Goal: Task Accomplishment & Management: Manage account settings

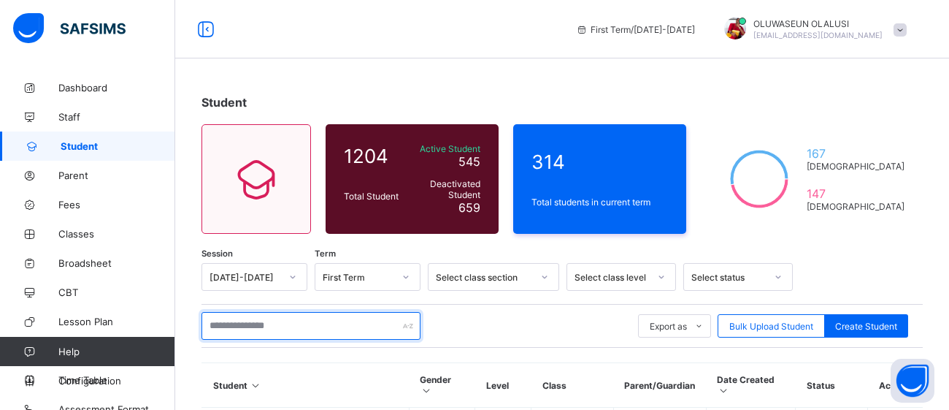
click at [306, 332] on input "text" at bounding box center [311, 326] width 219 height 28
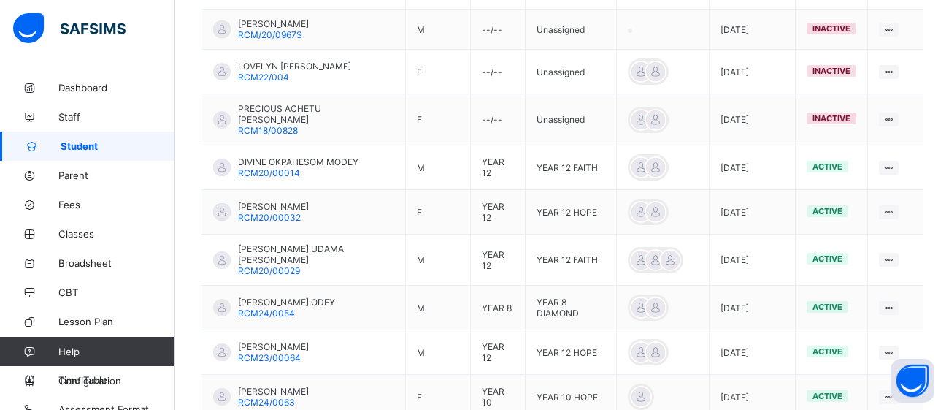
scroll to position [518, 0]
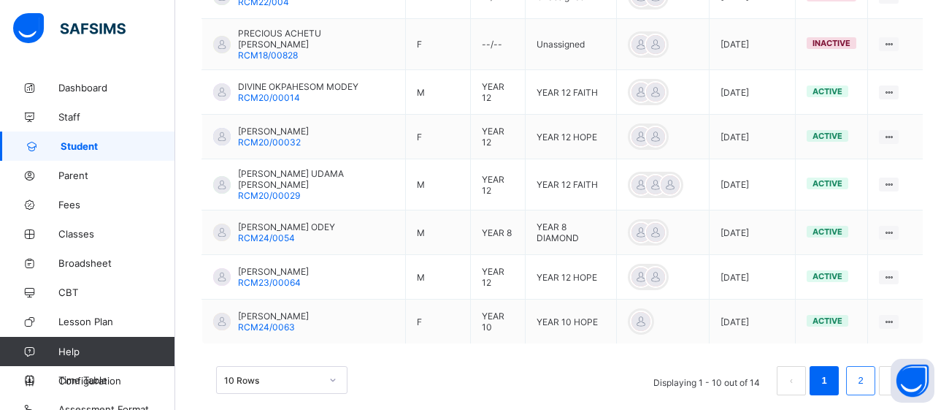
type input "****"
click at [859, 371] on link "2" at bounding box center [861, 380] width 14 height 19
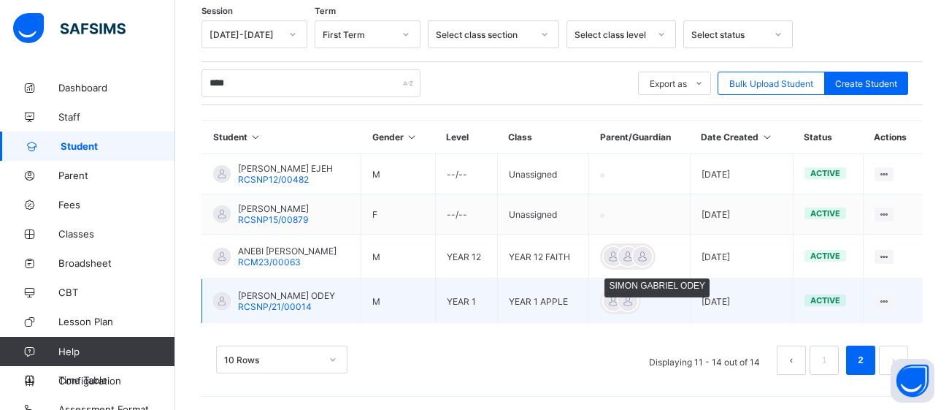
scroll to position [243, 0]
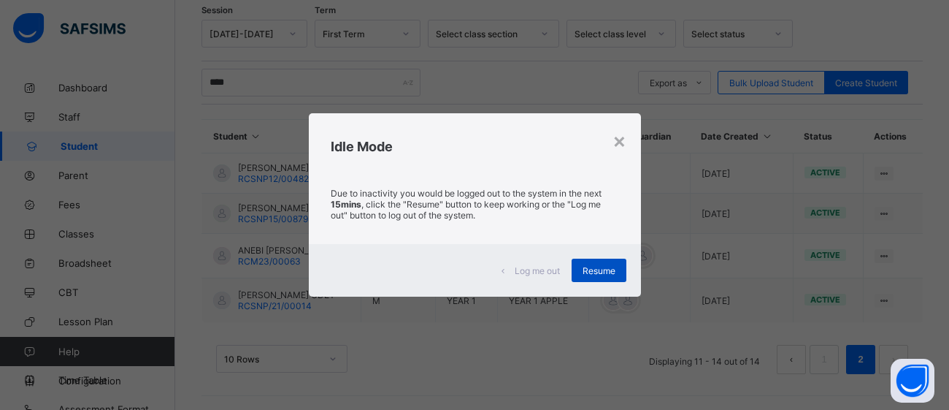
click at [604, 277] on div "Resume" at bounding box center [599, 270] width 55 height 23
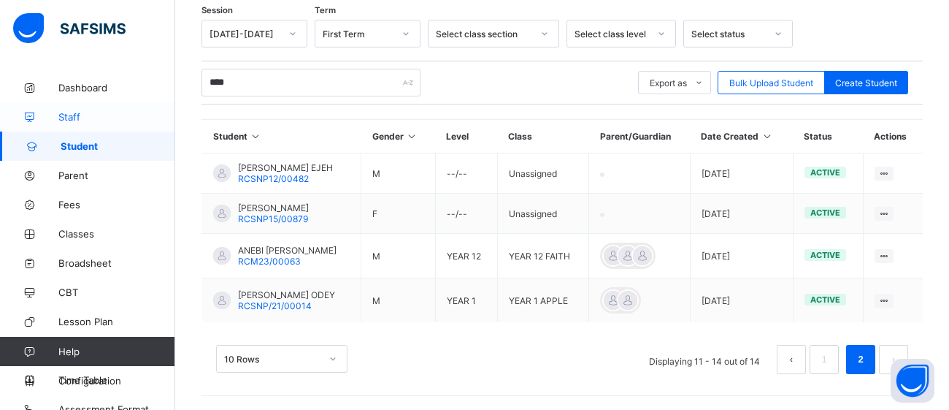
click at [79, 112] on span "Staff" at bounding box center [116, 117] width 117 height 12
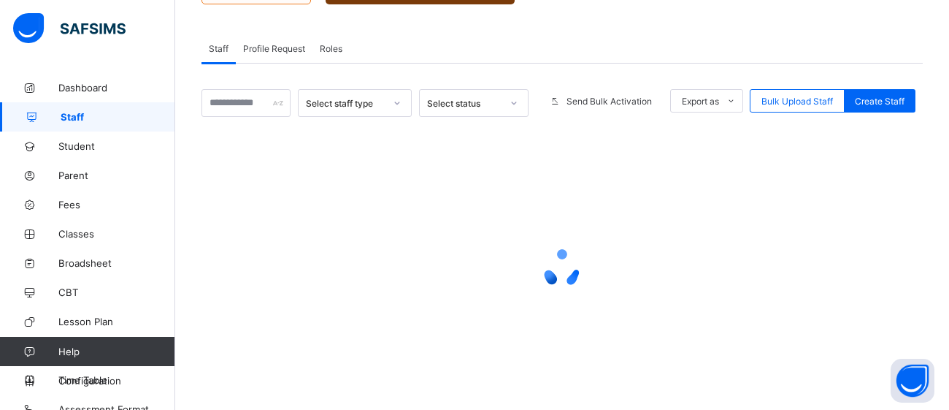
scroll to position [248, 0]
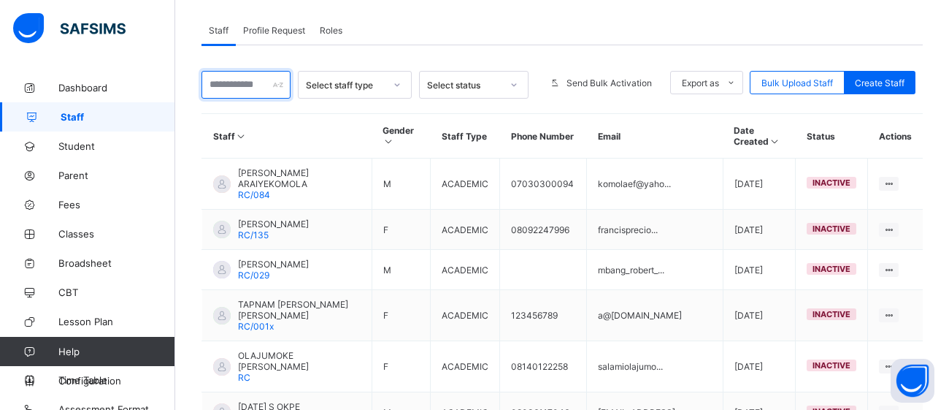
click at [233, 84] on input "text" at bounding box center [246, 85] width 89 height 28
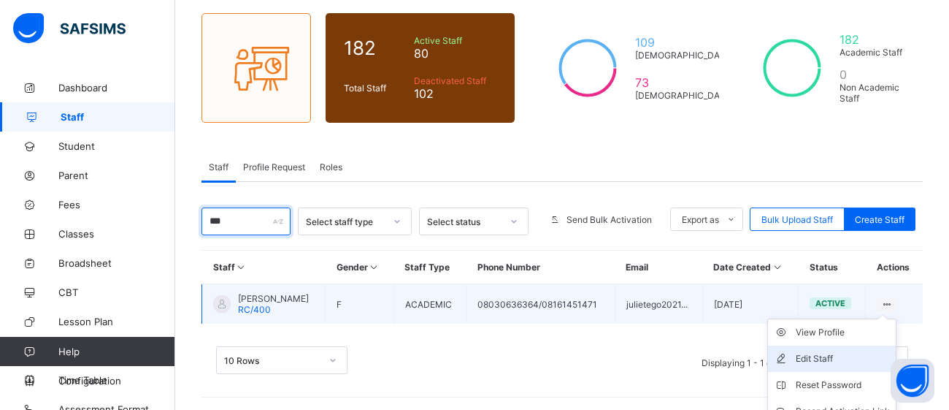
scroll to position [176, 0]
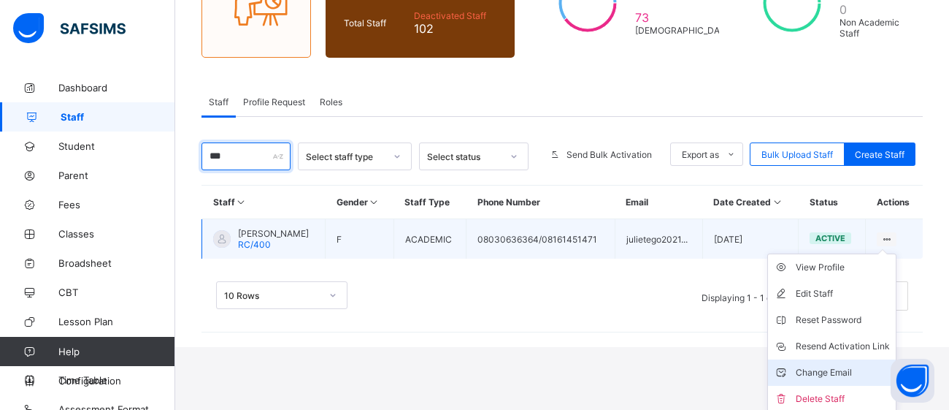
type input "***"
click at [843, 370] on div "Change Email" at bounding box center [843, 372] width 94 height 15
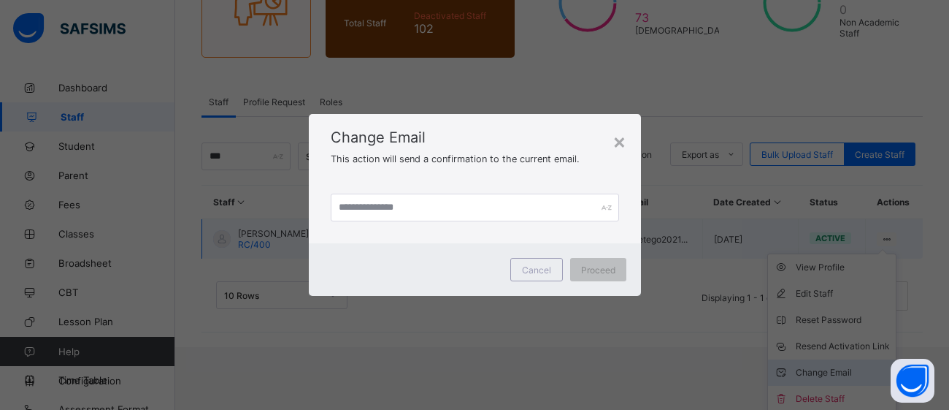
scroll to position [111, 0]
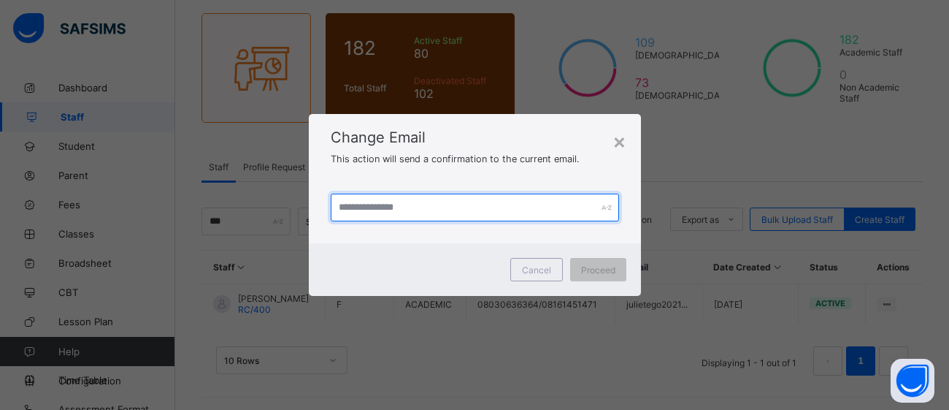
click at [424, 213] on input "text" at bounding box center [475, 208] width 288 height 28
type input "**********"
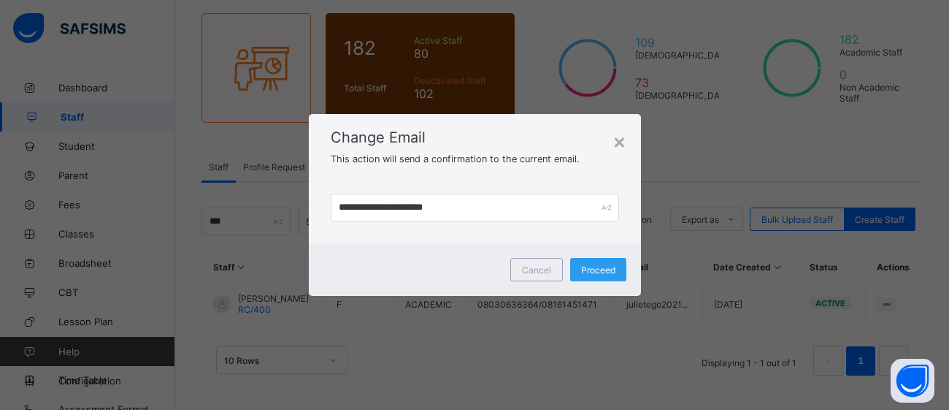
click at [611, 280] on div "Proceed" at bounding box center [598, 269] width 56 height 23
click at [588, 270] on span "Proceed" at bounding box center [598, 269] width 34 height 11
click at [592, 269] on span "Proceed" at bounding box center [598, 269] width 34 height 11
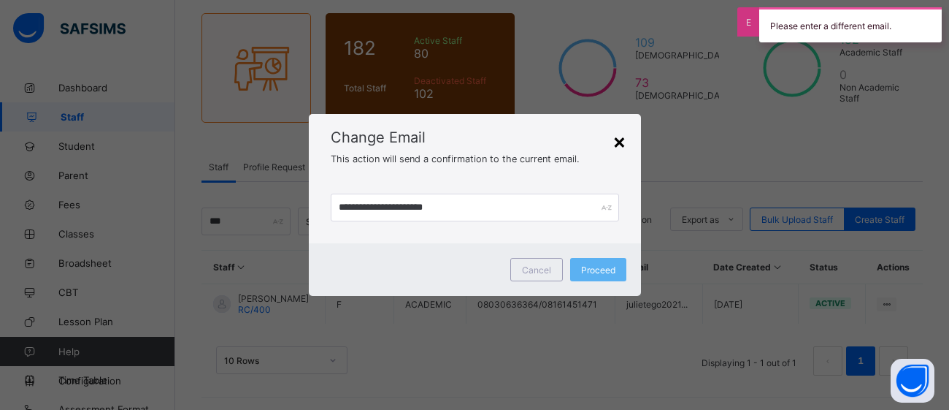
click at [619, 150] on div "×" at bounding box center [620, 141] width 14 height 25
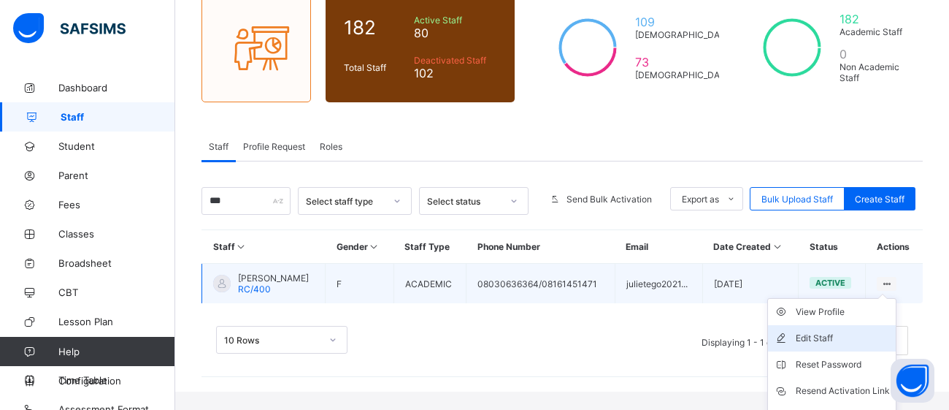
scroll to position [176, 0]
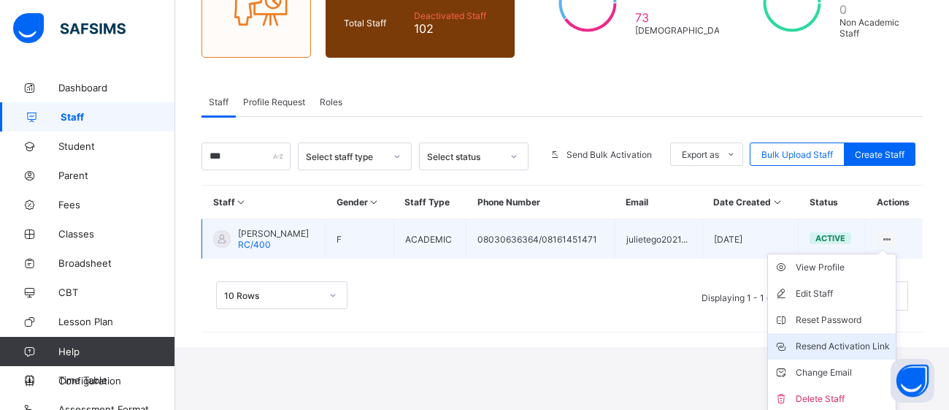
click at [847, 339] on div "Resend Activation Link" at bounding box center [843, 346] width 94 height 15
click at [836, 345] on div "Resend Activation Link" at bounding box center [843, 346] width 94 height 15
click at [833, 342] on div "Resend Activation Link" at bounding box center [843, 346] width 94 height 15
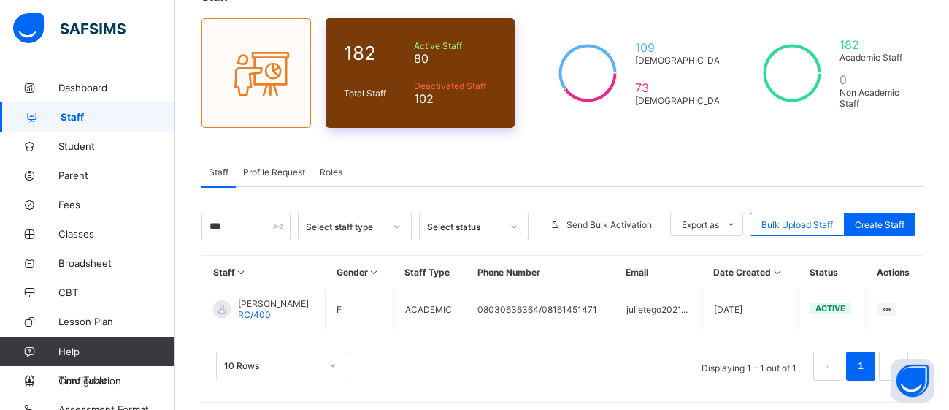
scroll to position [105, 0]
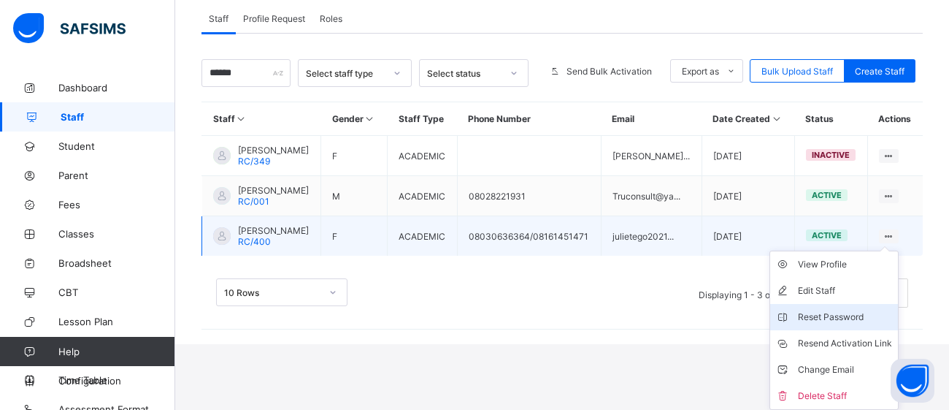
scroll to position [276, 0]
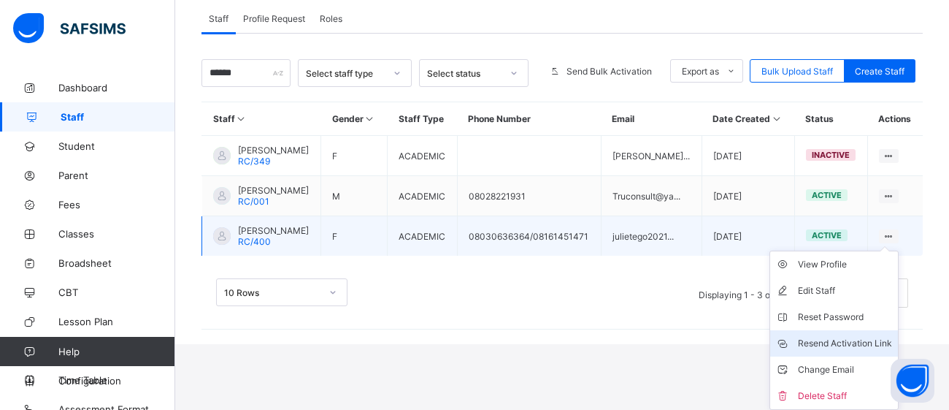
type input "******"
click at [857, 347] on div "Resend Activation Link" at bounding box center [845, 343] width 94 height 15
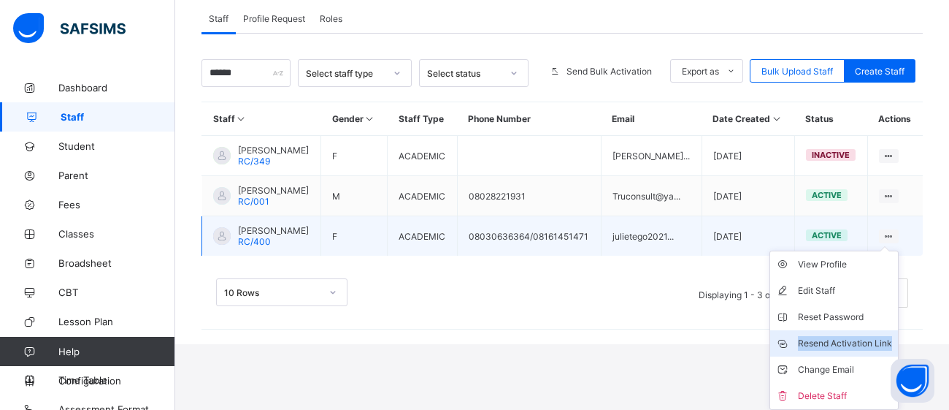
click at [857, 347] on div "Resend Activation Link" at bounding box center [845, 343] width 94 height 15
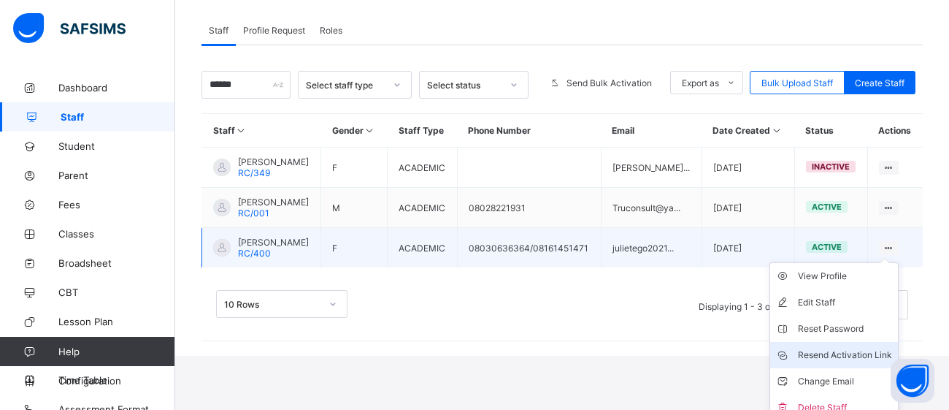
scroll to position [252, 0]
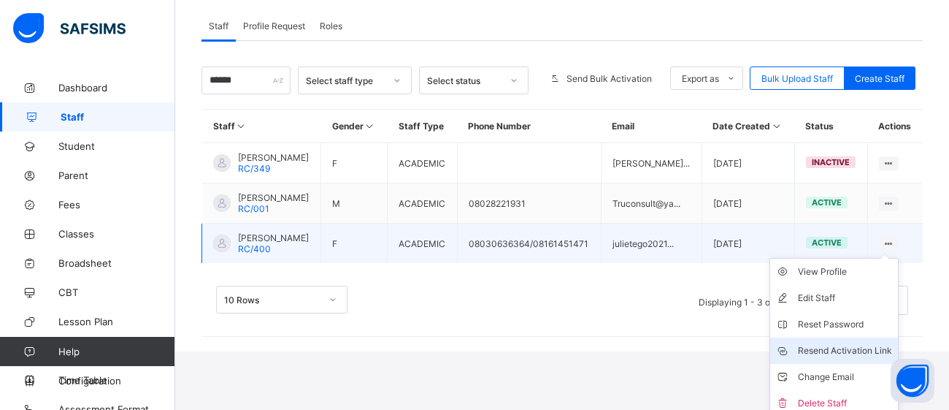
click at [849, 358] on div "Resend Activation Link" at bounding box center [845, 350] width 94 height 15
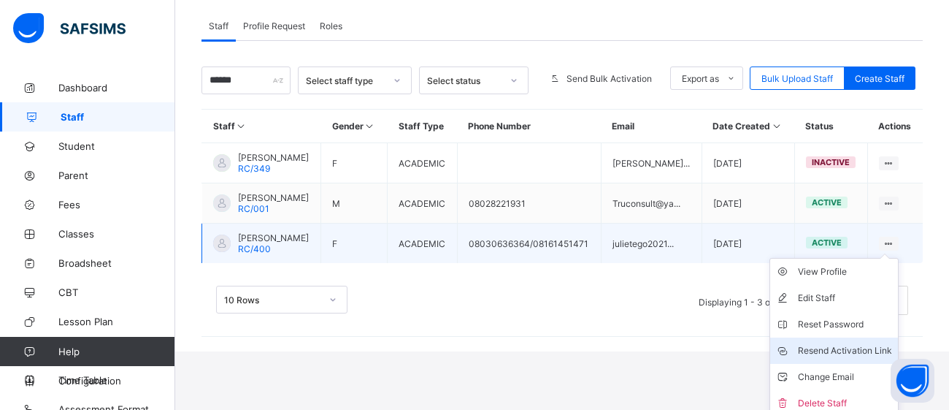
click at [849, 358] on div "Resend Activation Link" at bounding box center [845, 350] width 94 height 15
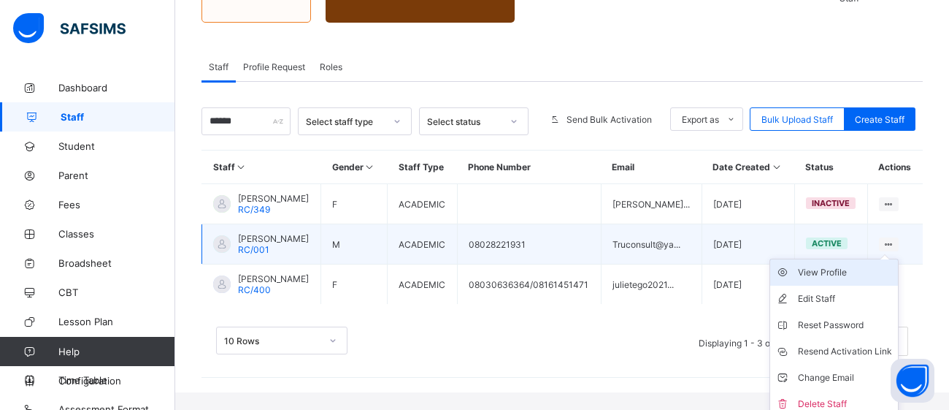
scroll to position [236, 0]
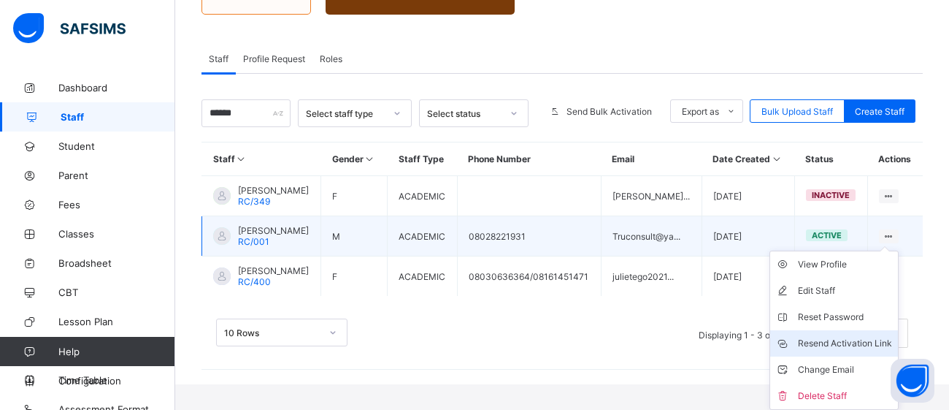
click at [847, 350] on div "Resend Activation Link" at bounding box center [845, 343] width 94 height 15
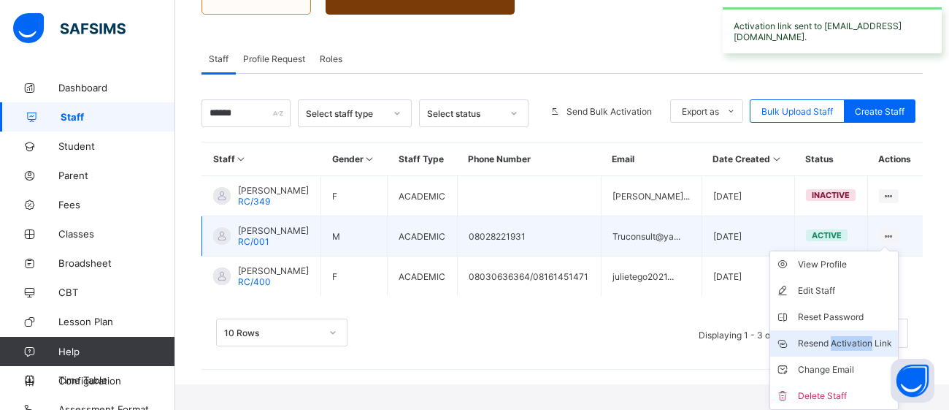
click at [847, 350] on div "Resend Activation Link" at bounding box center [845, 343] width 94 height 15
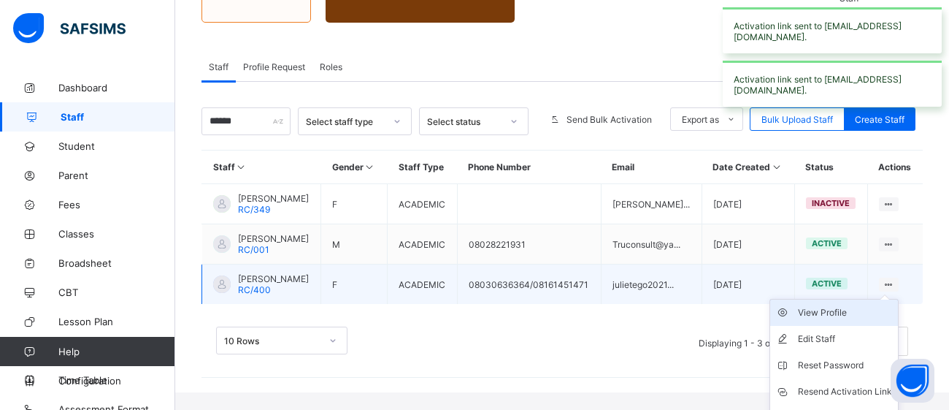
scroll to position [252, 0]
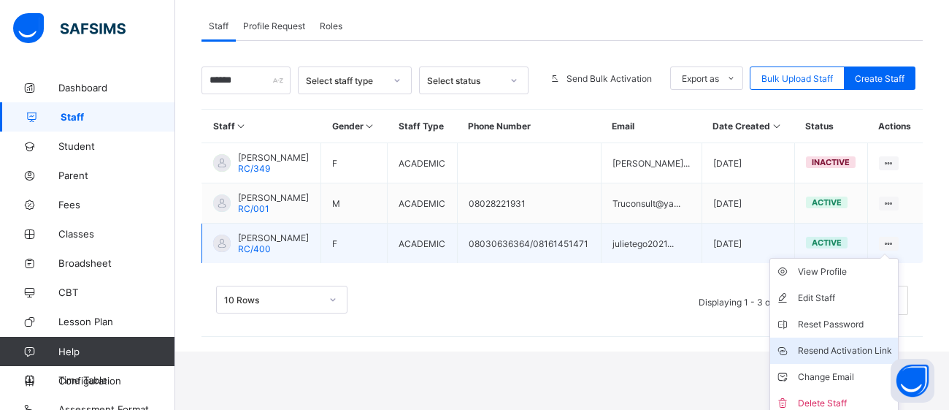
click at [842, 358] on div "Resend Activation Link" at bounding box center [845, 350] width 94 height 15
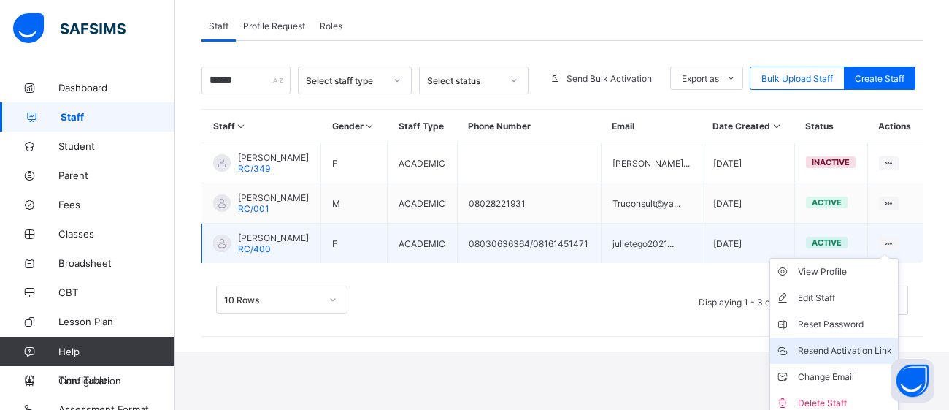
click at [842, 358] on div "Resend Activation Link" at bounding box center [845, 350] width 94 height 15
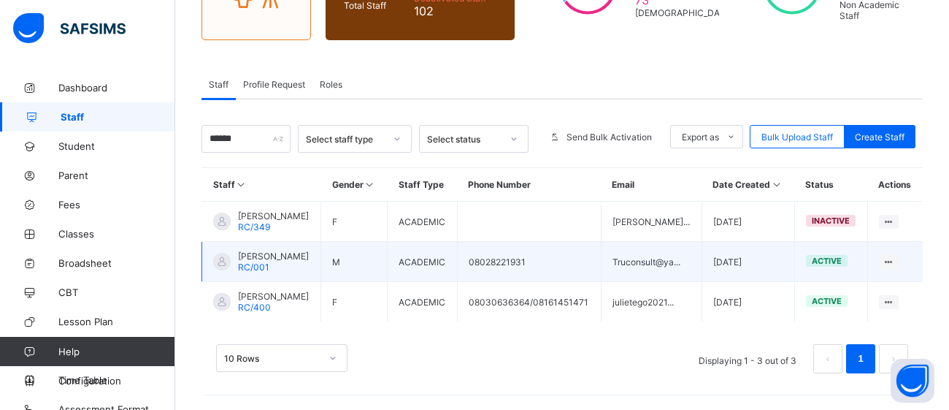
scroll to position [211, 0]
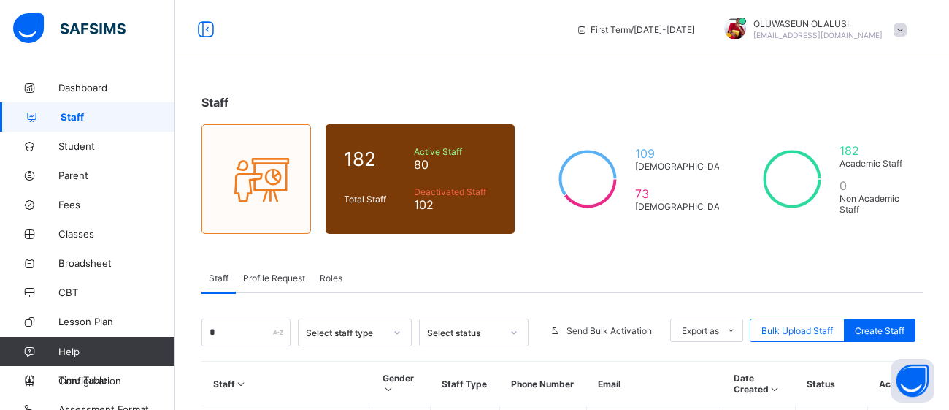
scroll to position [211, 0]
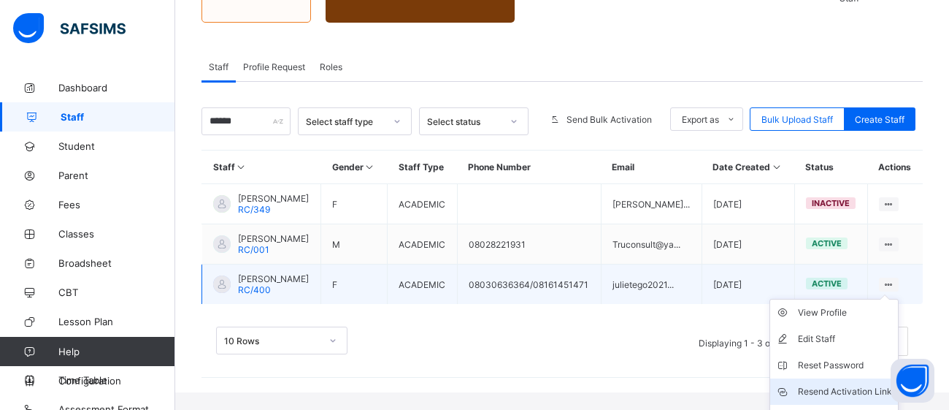
type input "******"
click at [840, 399] on div "Resend Activation Link" at bounding box center [845, 391] width 94 height 15
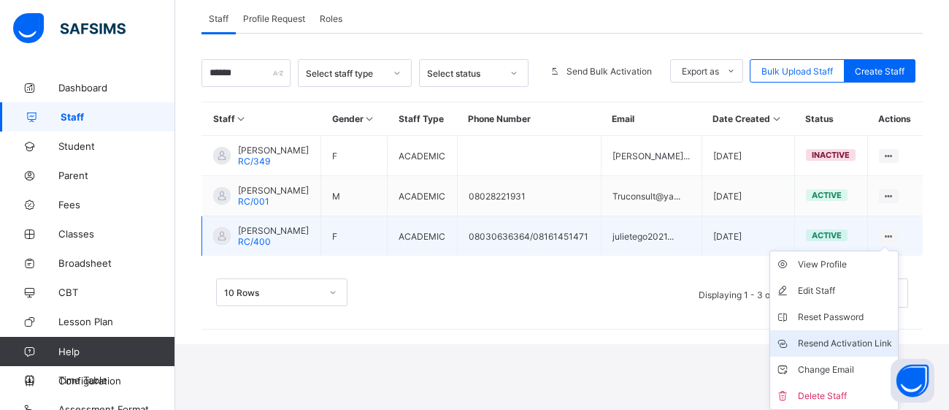
scroll to position [276, 0]
click at [849, 340] on div "Resend Activation Link" at bounding box center [845, 343] width 94 height 15
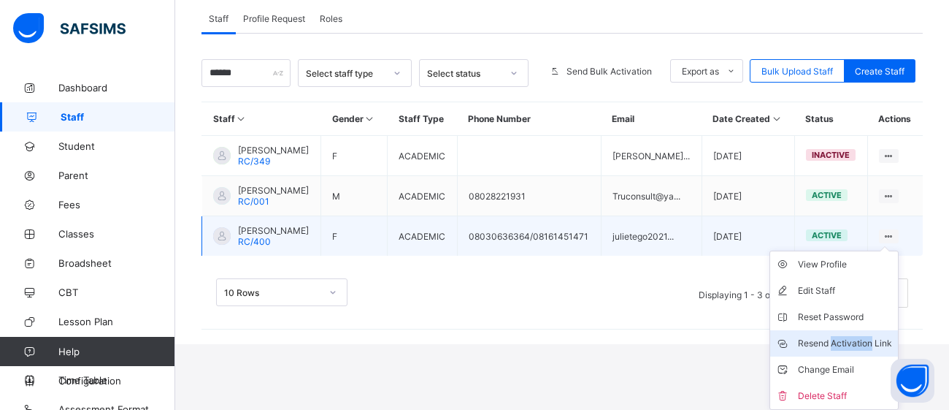
click at [849, 340] on div "Resend Activation Link" at bounding box center [845, 343] width 94 height 15
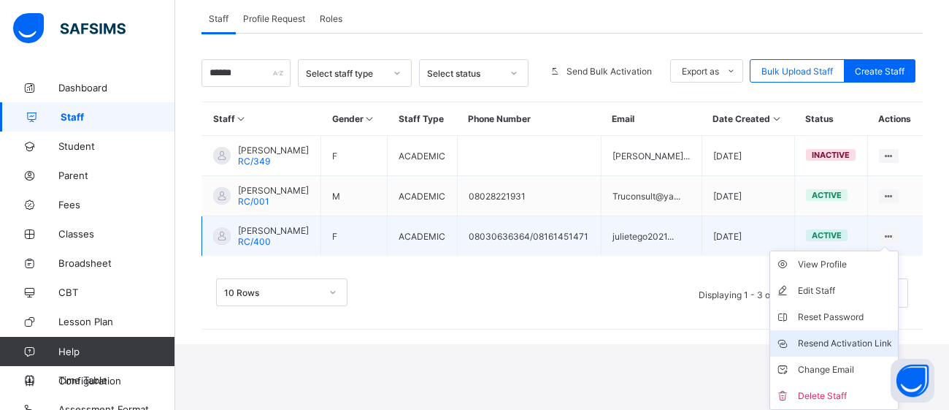
click at [849, 340] on div "Resend Activation Link" at bounding box center [845, 343] width 94 height 15
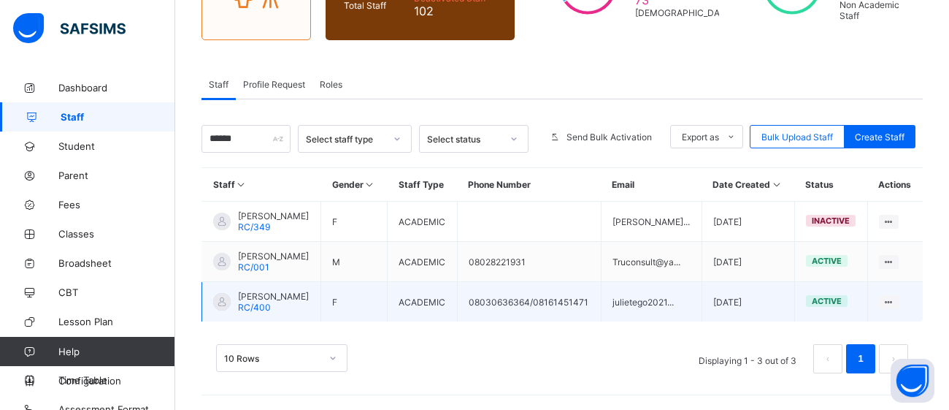
scroll to position [0, 0]
